Goal: Task Accomplishment & Management: Manage account settings

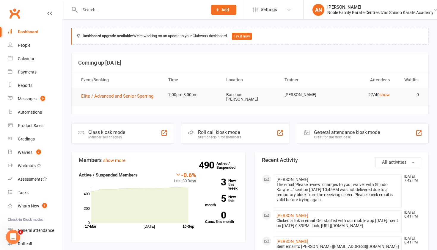
click at [94, 10] on input "text" at bounding box center [140, 10] width 125 height 8
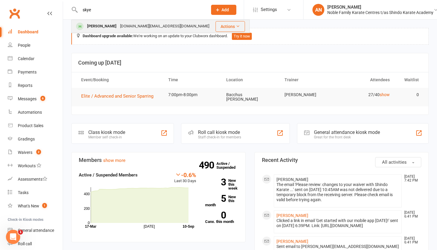
type input "skye"
click at [118, 27] on div "[DOMAIN_NAME][EMAIL_ADDRESS][DOMAIN_NAME]" at bounding box center [164, 26] width 93 height 9
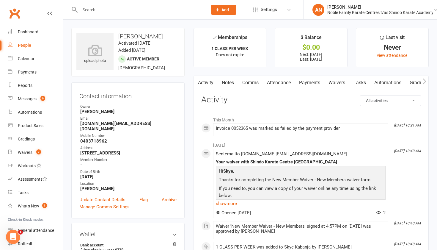
click at [312, 82] on link "Payments" at bounding box center [309, 83] width 29 height 14
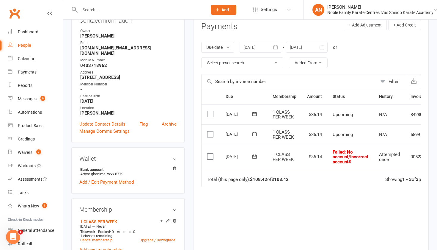
scroll to position [76, 0]
click at [92, 7] on input "text" at bounding box center [140, 10] width 125 height 8
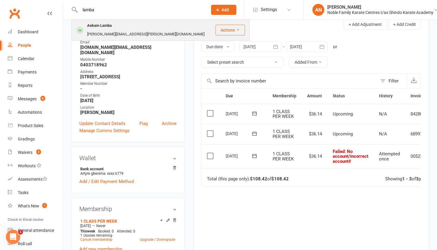
type input "lamba"
click at [101, 26] on div "Aekam Lamba" at bounding box center [99, 25] width 28 height 9
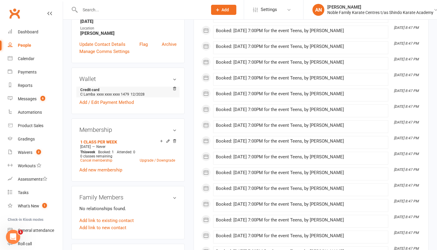
scroll to position [156, 0]
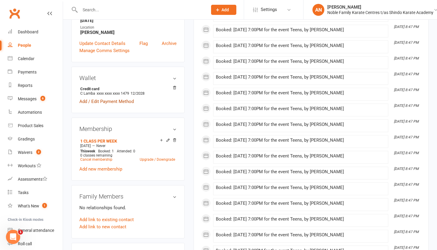
click at [96, 98] on link "Add / Edit Payment Method" at bounding box center [106, 101] width 54 height 7
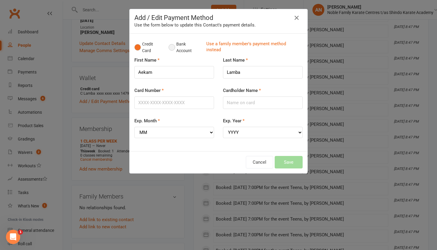
click at [172, 48] on button "Bank Account" at bounding box center [185, 47] width 33 height 18
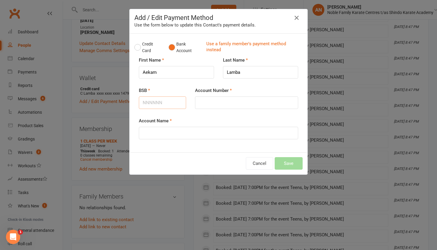
click at [151, 102] on input "BSB" at bounding box center [162, 102] width 47 height 12
type input "083758"
click at [204, 104] on input "Account Number" at bounding box center [246, 102] width 103 height 12
type input "984273414"
click at [164, 130] on input "Account Name" at bounding box center [218, 133] width 159 height 12
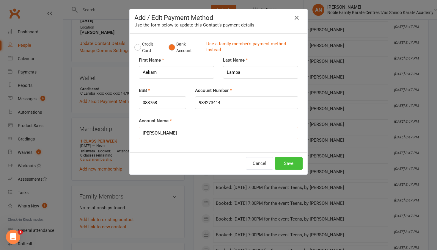
type input "[PERSON_NAME]"
click at [290, 162] on button "Save" at bounding box center [289, 163] width 28 height 12
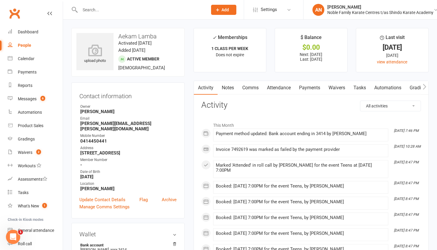
scroll to position [0, 0]
click at [314, 87] on link "Payments" at bounding box center [309, 88] width 29 height 14
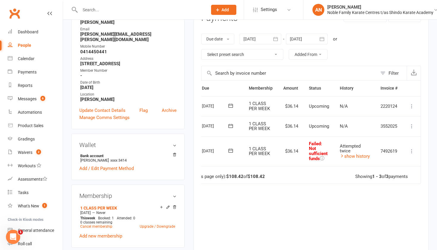
scroll to position [0, 25]
click at [411, 149] on icon at bounding box center [412, 151] width 6 height 6
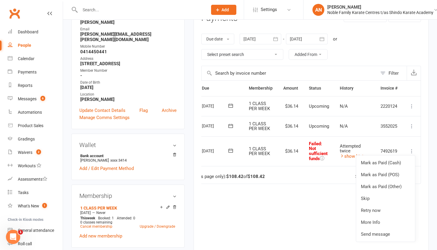
click at [413, 148] on icon at bounding box center [412, 151] width 6 height 6
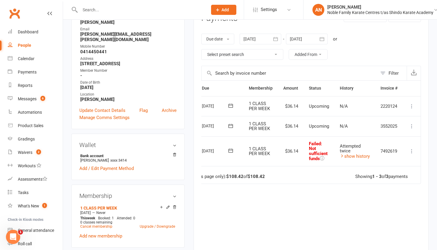
click at [231, 149] on icon at bounding box center [231, 151] width 4 height 4
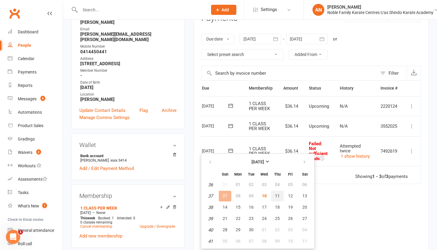
click at [276, 197] on span "11" at bounding box center [277, 195] width 5 height 5
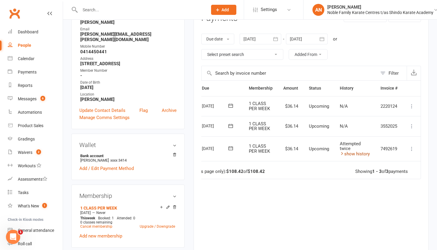
click at [357, 153] on link "show history" at bounding box center [355, 153] width 30 height 5
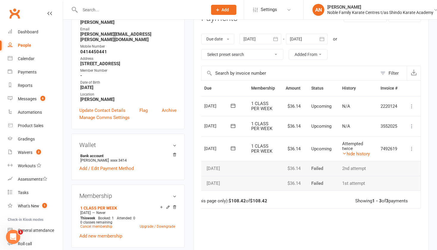
click at [230, 149] on icon at bounding box center [233, 148] width 6 height 6
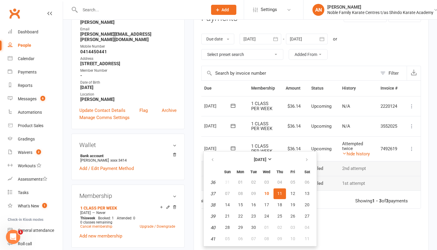
click at [239, 140] on td "[DATE] [DATE]" at bounding box center [222, 148] width 47 height 25
